Goal: Task Accomplishment & Management: Use online tool/utility

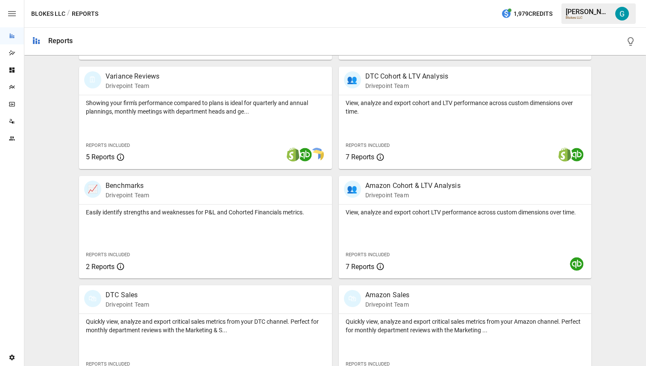
scroll to position [296, 0]
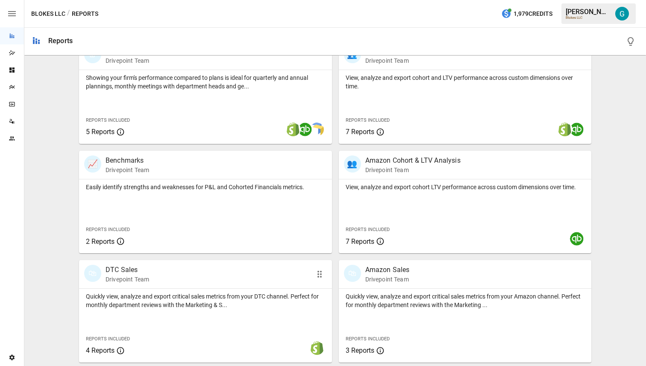
click at [216, 272] on div "🛍 DTC Sales Drivepoint Team" at bounding box center [185, 274] width 202 height 19
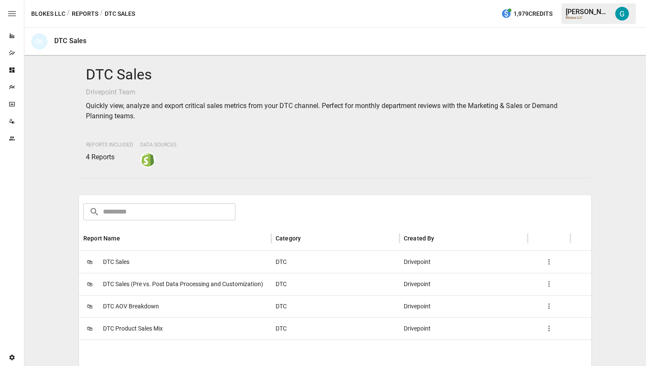
click at [194, 267] on div "🛍 DTC Sales" at bounding box center [175, 262] width 192 height 22
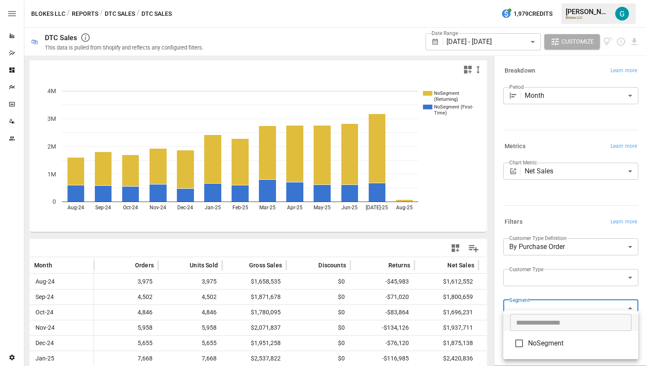
click at [538, 0] on body "Reports Dazzler Studio Dashboards Plans SmartModel ™ Data Sources Team Settings…" at bounding box center [323, 0] width 646 height 0
click at [551, 223] on div at bounding box center [323, 183] width 646 height 366
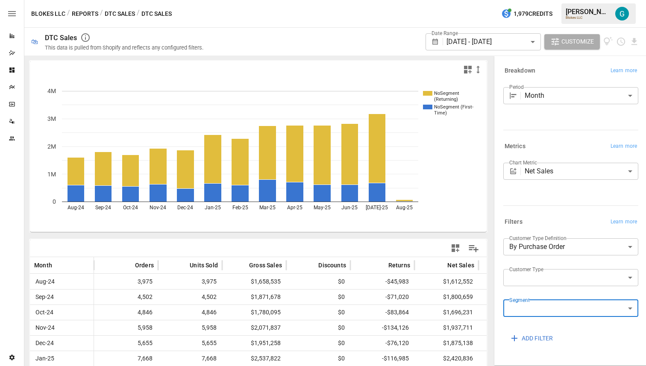
scroll to position [113, 0]
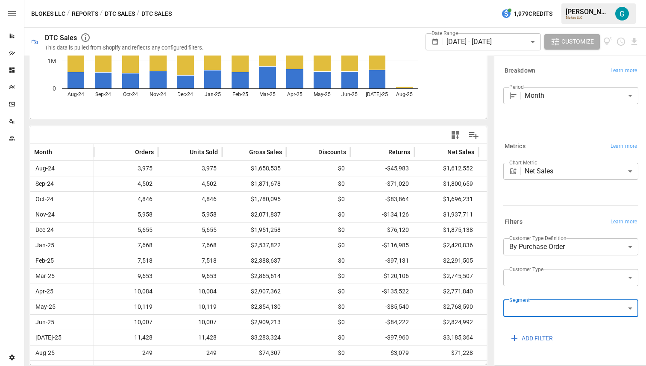
click at [549, 0] on body "Reports Dazzler Studio Dashboards Plans SmartModel ™ Data Sources Team Settings…" at bounding box center [323, 0] width 646 height 0
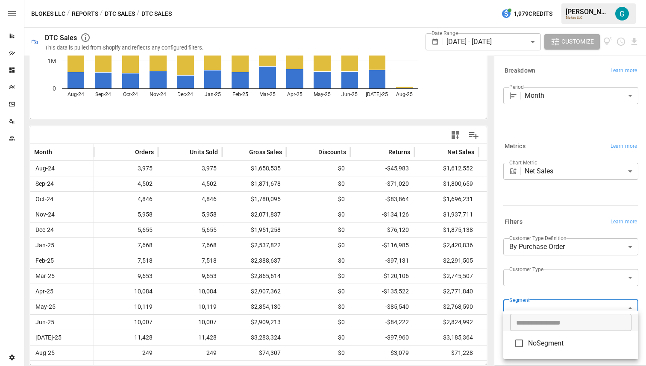
click at [543, 185] on div at bounding box center [323, 183] width 646 height 366
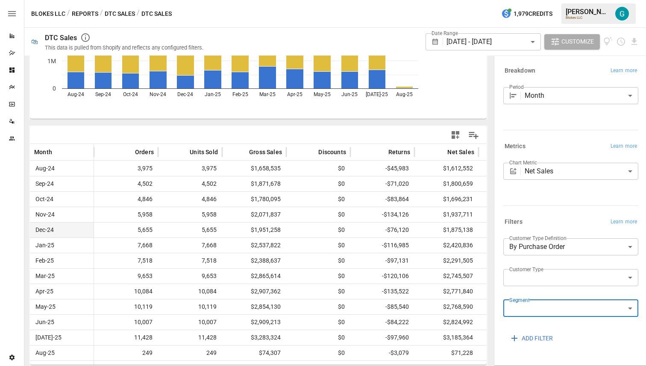
scroll to position [0, 0]
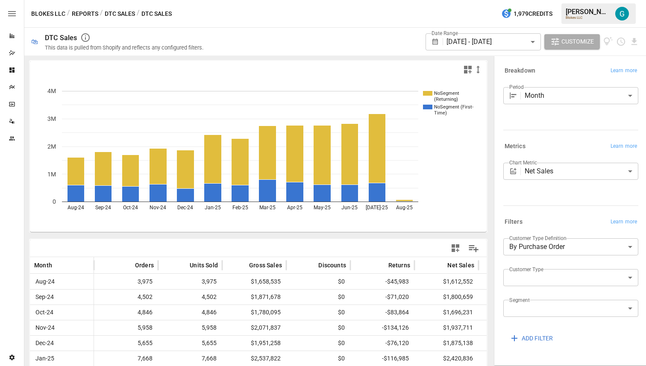
click at [542, 205] on div at bounding box center [570, 205] width 135 height 0
click at [15, 120] on icon "Data Sources" at bounding box center [12, 121] width 7 height 7
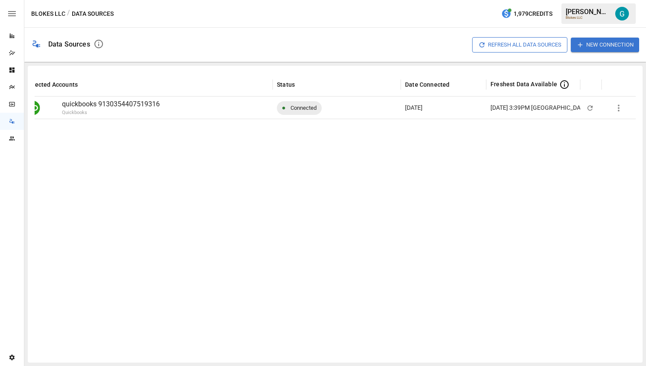
scroll to position [0, 18]
click at [622, 107] on icon "button" at bounding box center [618, 108] width 10 height 10
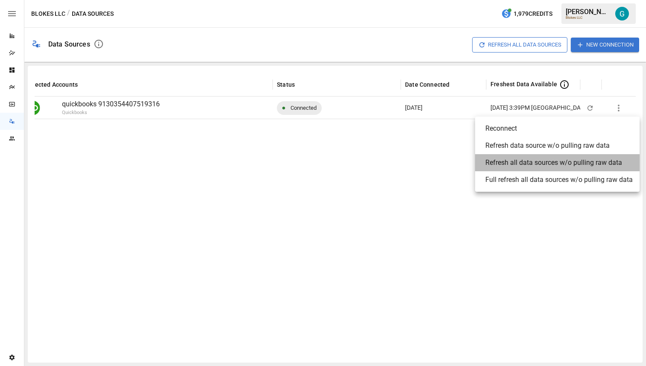
click at [588, 158] on div "Refresh all data sources w/o pulling raw data" at bounding box center [553, 163] width 137 height 10
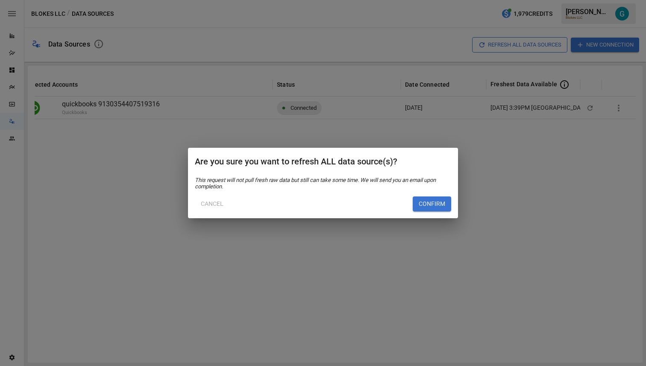
click at [440, 202] on button "Confirm" at bounding box center [432, 204] width 38 height 15
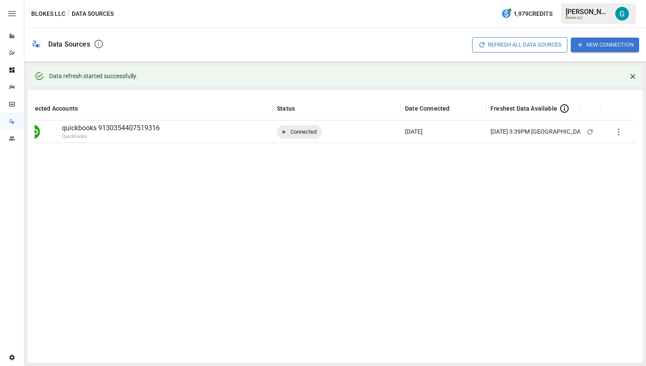
scroll to position [0, 0]
